Goal: Information Seeking & Learning: Learn about a topic

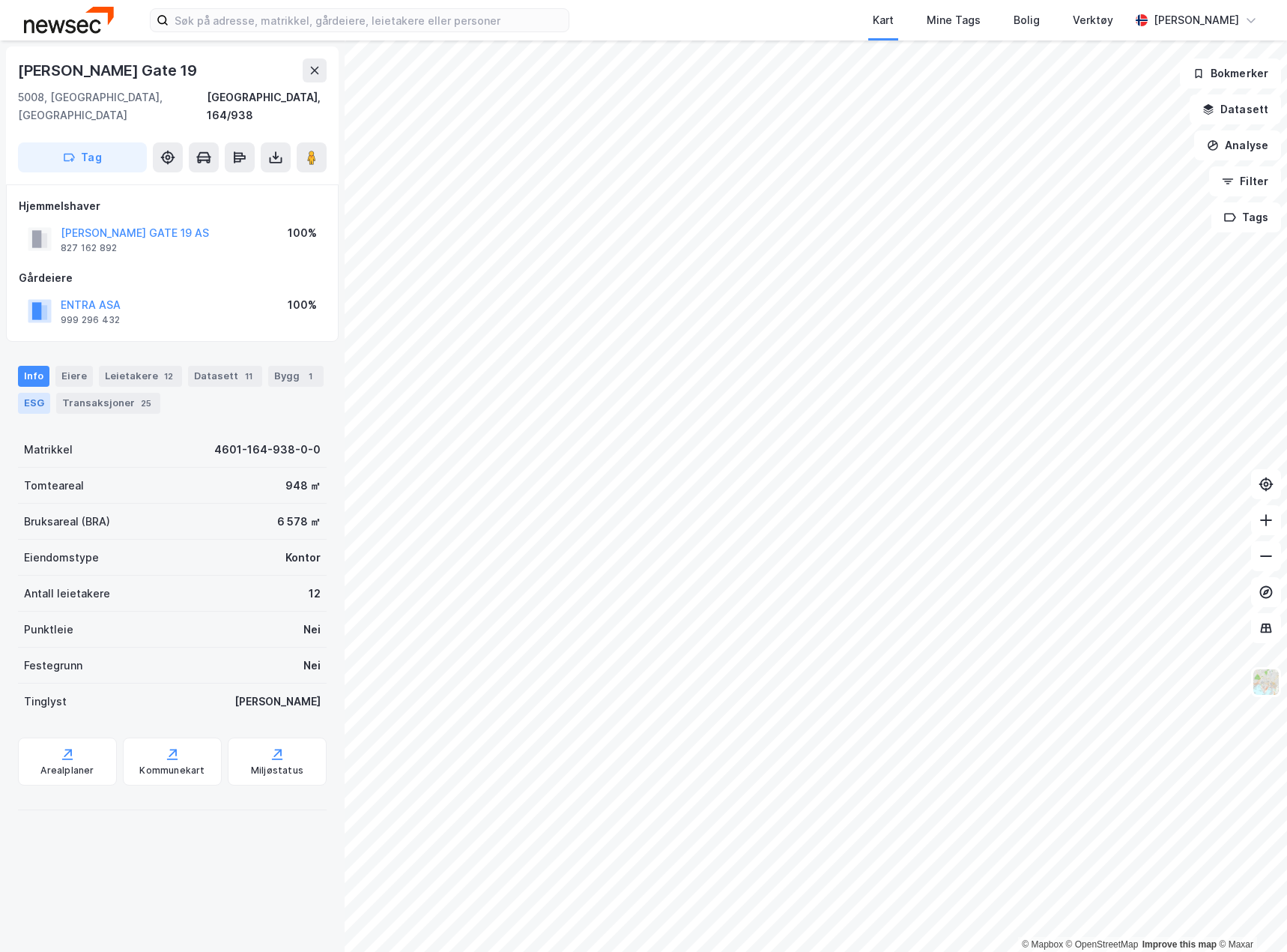
click at [33, 393] on div "ESG" at bounding box center [34, 404] width 32 height 21
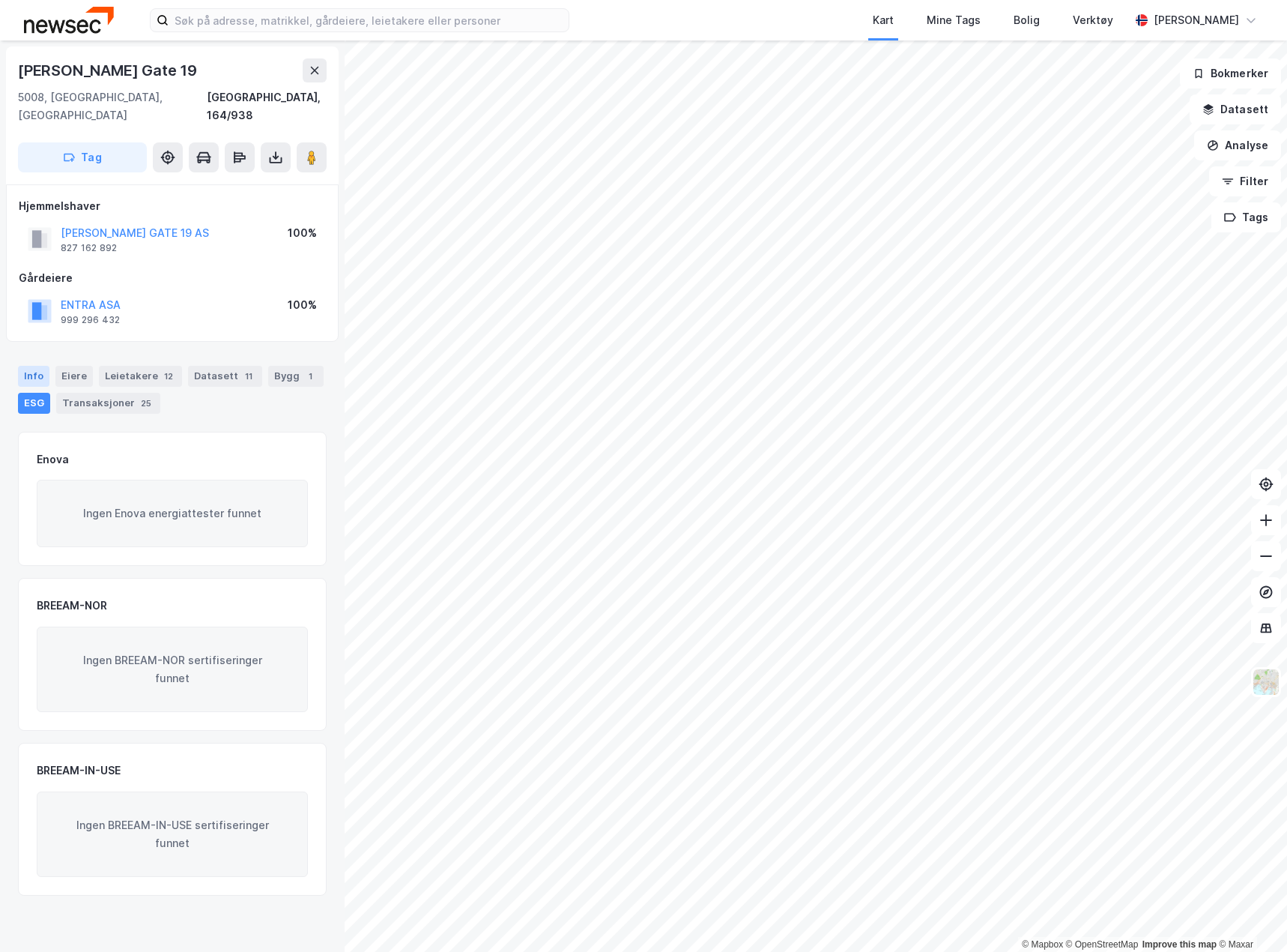
click at [36, 365] on div "Info" at bounding box center [33, 376] width 31 height 21
